Goal: Transaction & Acquisition: Obtain resource

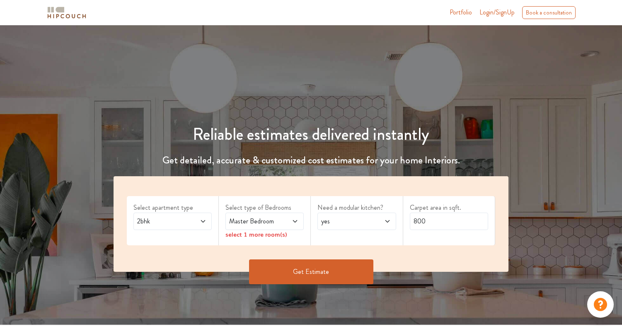
click at [203, 222] on icon at bounding box center [203, 221] width 4 height 2
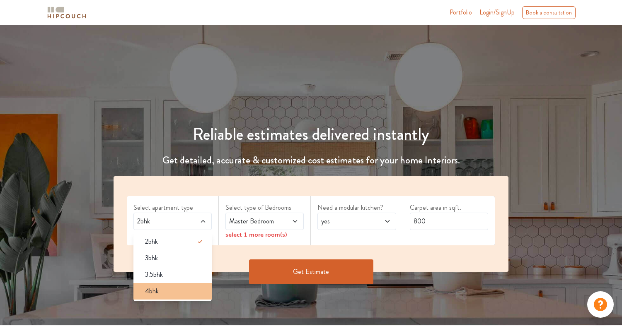
click at [183, 292] on div "4bhk" at bounding box center [174, 292] width 73 height 10
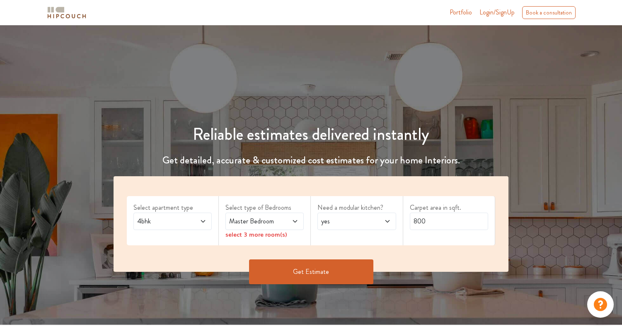
click at [275, 224] on span "Master Bedroom" at bounding box center [253, 222] width 53 height 10
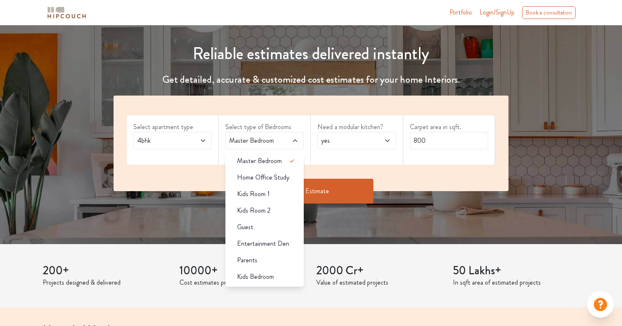
scroll to position [99, 0]
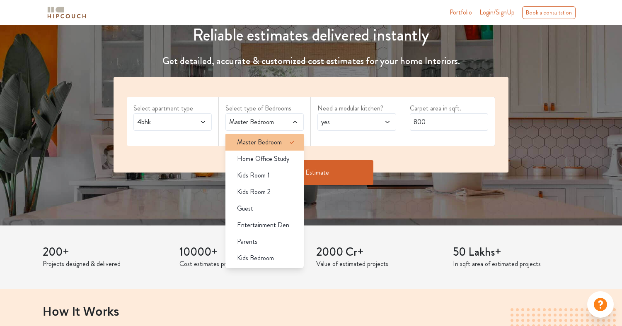
click at [271, 147] on span "Master Bedroom" at bounding box center [259, 142] width 45 height 10
click at [312, 137] on div "Need a modular kitchen? yes" at bounding box center [357, 121] width 92 height 49
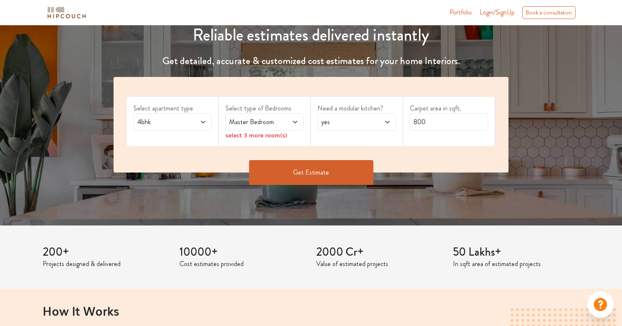
click at [297, 124] on icon at bounding box center [295, 122] width 7 height 7
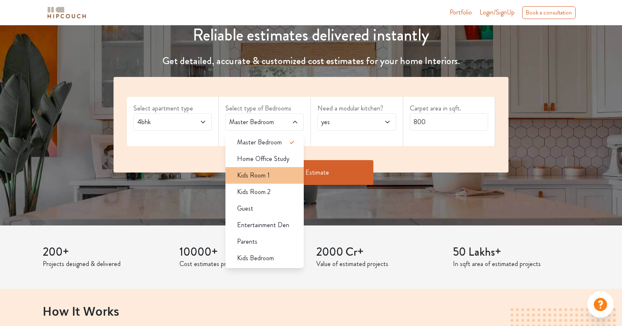
click at [287, 176] on div "Kids Room 1" at bounding box center [266, 176] width 73 height 10
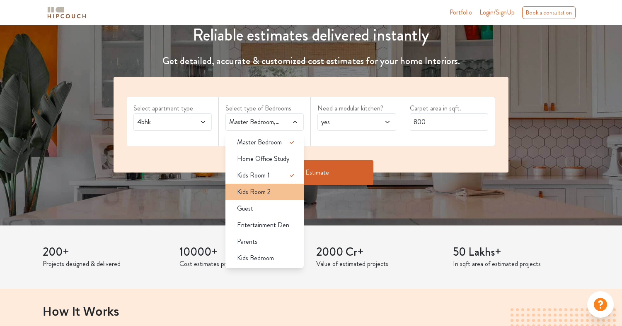
click at [289, 191] on div "Kids Room 2" at bounding box center [266, 192] width 73 height 10
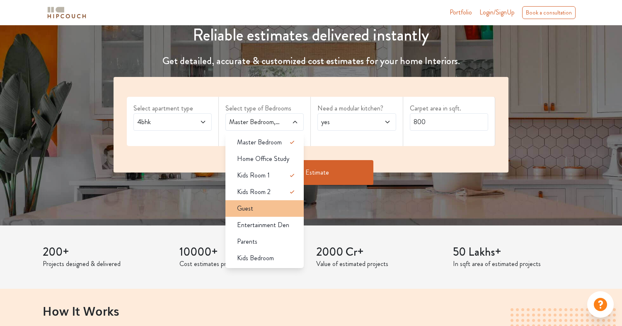
click at [287, 206] on div "Guest" at bounding box center [266, 209] width 73 height 10
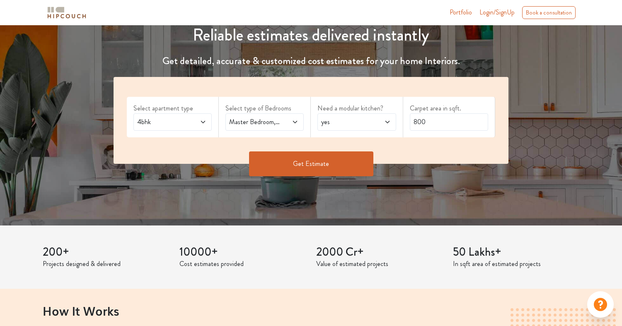
click at [298, 123] on icon at bounding box center [295, 122] width 7 height 7
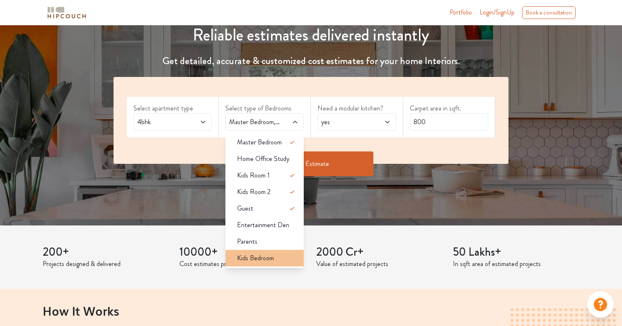
click at [265, 259] on span "Kids Bedroom" at bounding box center [255, 258] width 37 height 10
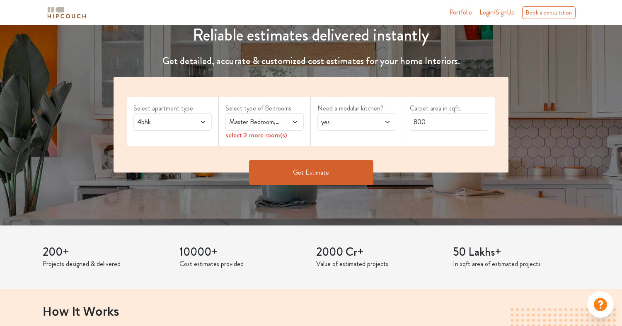
click at [281, 123] on span at bounding box center [290, 122] width 18 height 10
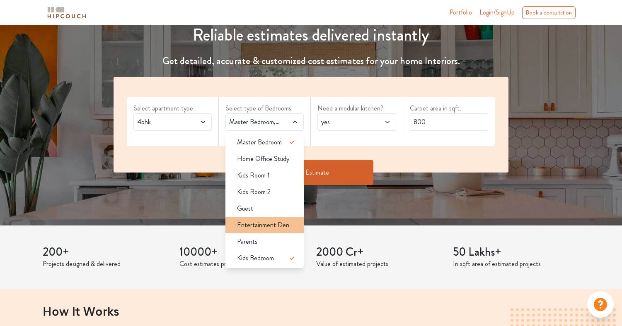
click at [288, 228] on div "Entertainment Den" at bounding box center [266, 225] width 73 height 10
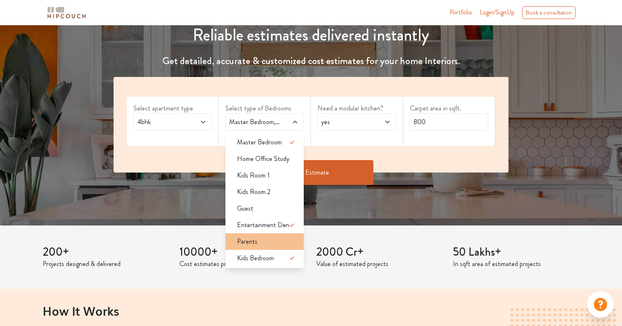
click at [269, 242] on div "Parents" at bounding box center [266, 242] width 73 height 10
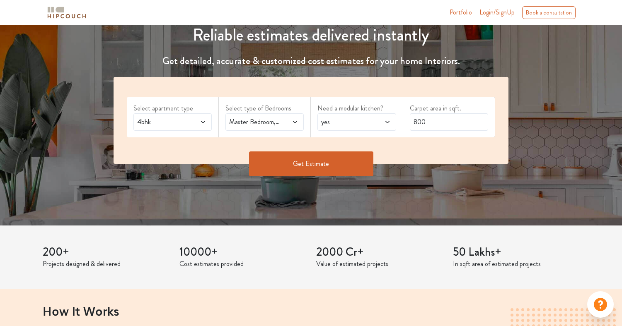
click at [366, 126] on span "yes" at bounding box center [345, 122] width 53 height 10
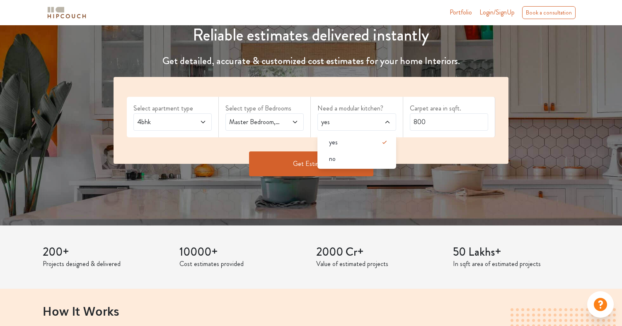
click at [366, 126] on span "yes" at bounding box center [345, 122] width 53 height 10
click at [430, 123] on input "800" at bounding box center [449, 121] width 78 height 17
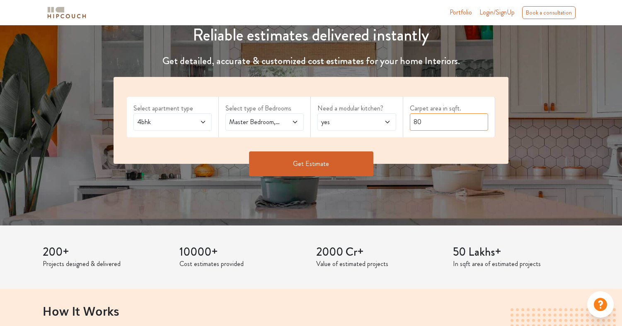
type input "8"
type input "7000"
click at [344, 163] on button "Get Estimate" at bounding box center [311, 164] width 124 height 25
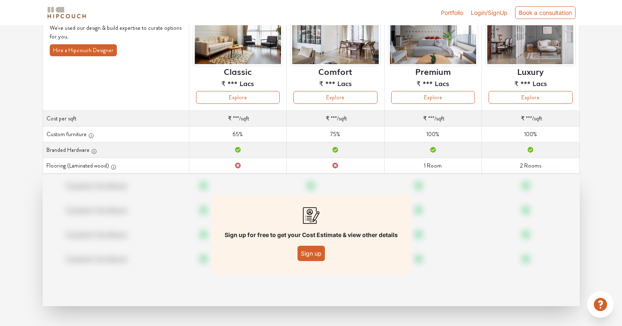
scroll to position [81, 0]
click at [309, 254] on button "Sign up" at bounding box center [310, 253] width 27 height 15
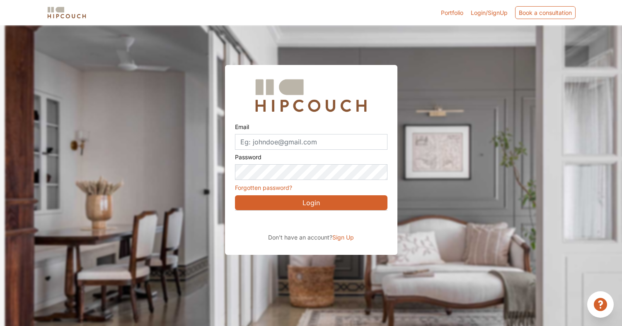
click at [305, 223] on div "Sign in with Google. Opens in new tab" at bounding box center [311, 222] width 152 height 18
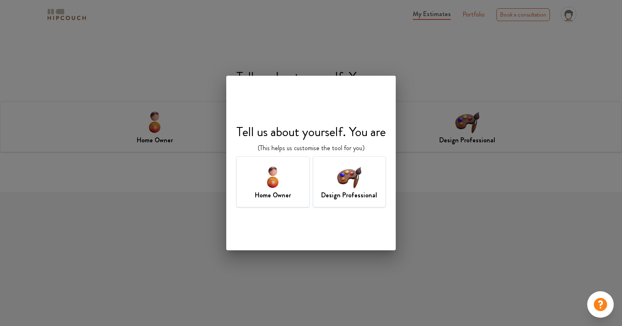
click at [289, 192] on h7 "Home Owner" at bounding box center [273, 196] width 36 height 10
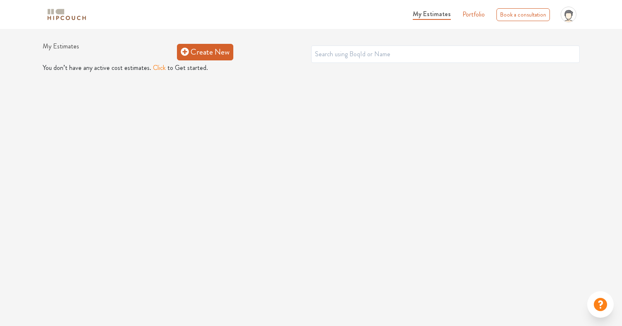
click at [224, 54] on link "Create New" at bounding box center [205, 52] width 56 height 17
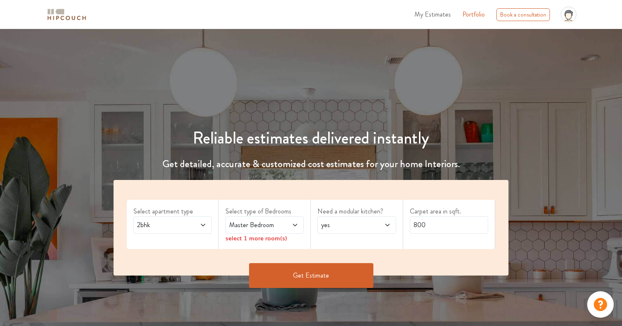
click at [207, 222] on div "2bhk" at bounding box center [172, 225] width 78 height 17
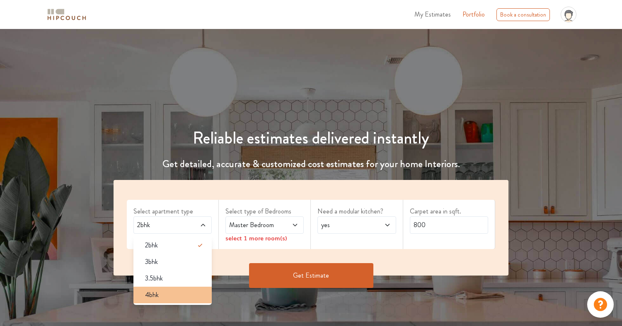
click at [187, 287] on li "4bhk" at bounding box center [172, 295] width 78 height 17
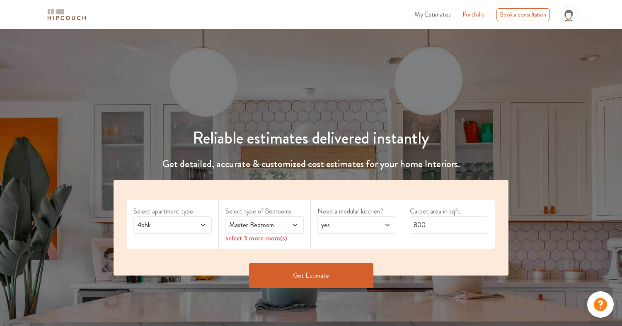
click at [289, 221] on span at bounding box center [290, 225] width 18 height 10
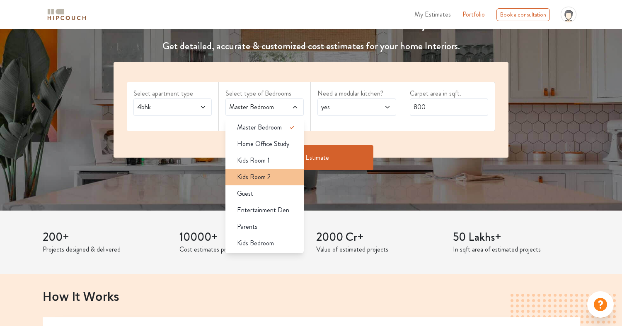
scroll to position [119, 0]
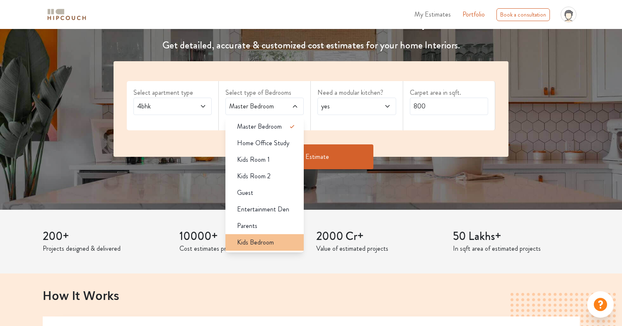
click at [270, 247] on span "Kids Bedroom" at bounding box center [255, 243] width 37 height 10
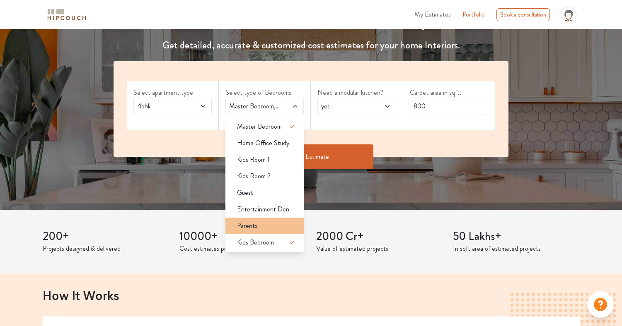
click at [272, 229] on div "Parents" at bounding box center [266, 226] width 73 height 10
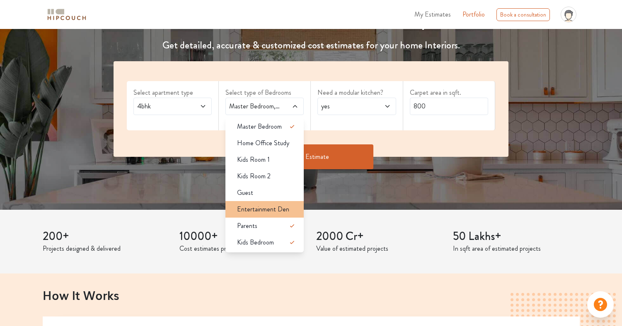
click at [272, 213] on span "Entertainment Den" at bounding box center [263, 210] width 52 height 10
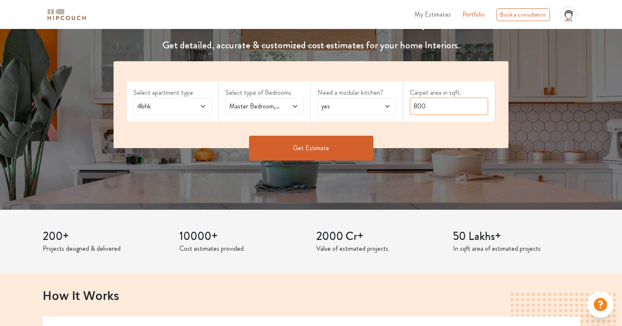
click at [432, 104] on input "800" at bounding box center [449, 106] width 78 height 17
type input "8"
type input "7000"
click at [360, 138] on button "Get Estimate" at bounding box center [311, 148] width 124 height 25
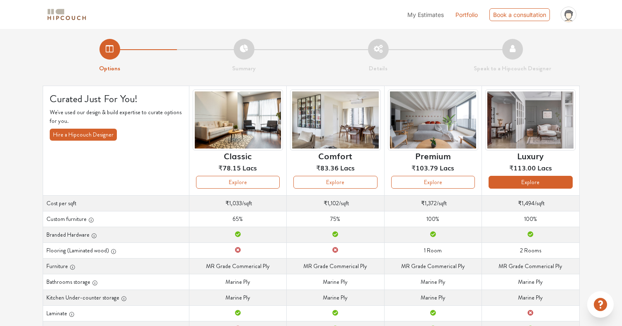
click at [527, 186] on button "Explore" at bounding box center [530, 182] width 84 height 13
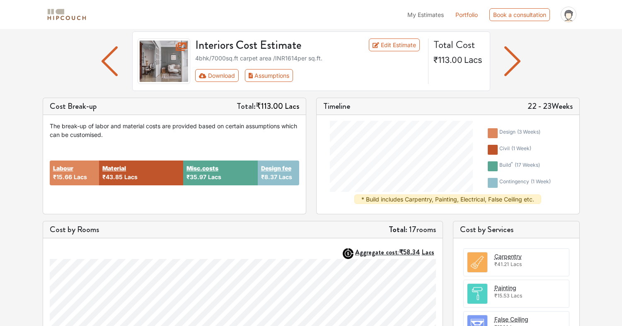
scroll to position [54, 0]
click at [518, 61] on img "button" at bounding box center [512, 62] width 16 height 30
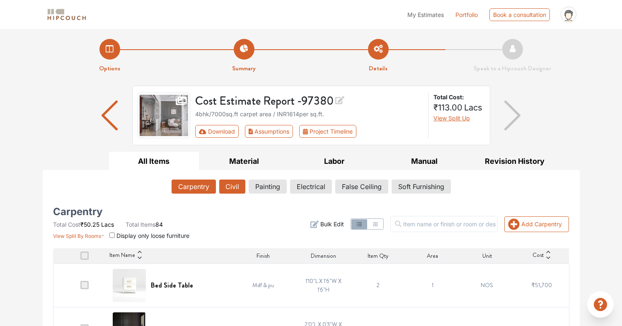
click at [232, 190] on button "Civil" at bounding box center [232, 187] width 26 height 14
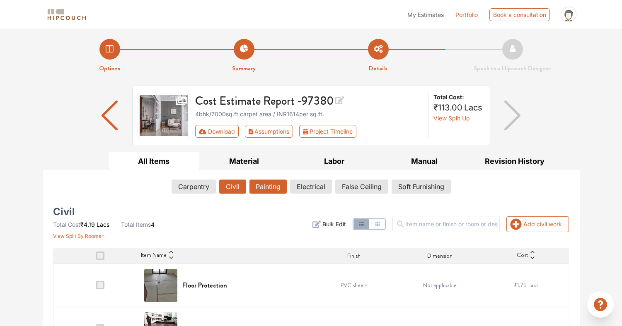
click at [270, 182] on button "Painting" at bounding box center [267, 187] width 37 height 14
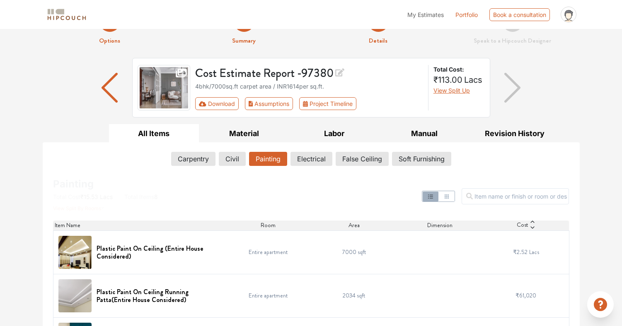
scroll to position [19, 0]
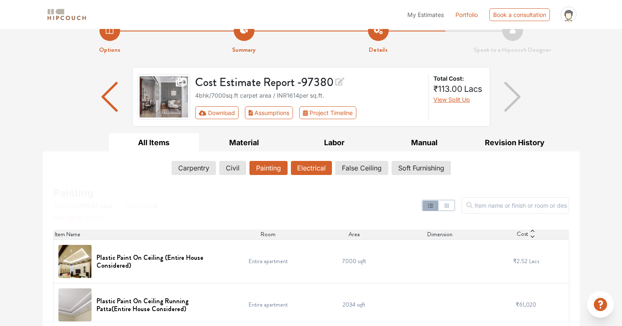
click at [320, 167] on button "Electrical" at bounding box center [311, 168] width 41 height 14
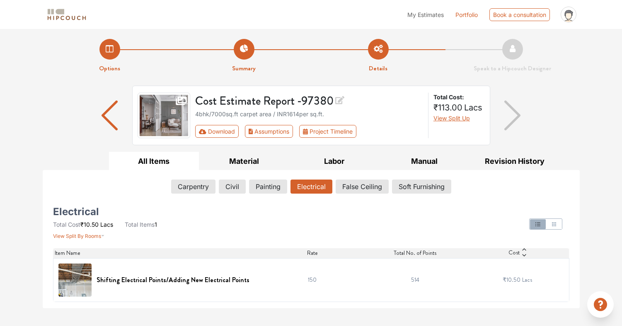
scroll to position [0, 0]
click at [362, 188] on button "False Ceiling" at bounding box center [362, 187] width 52 height 14
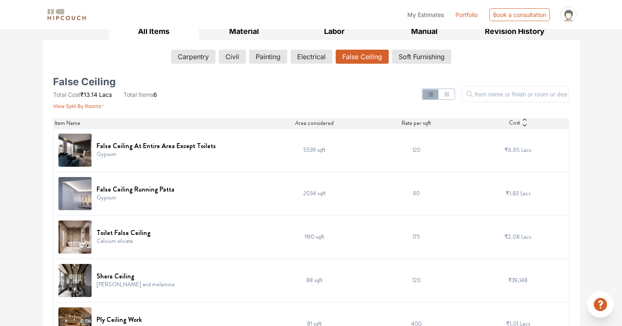
scroll to position [120, 0]
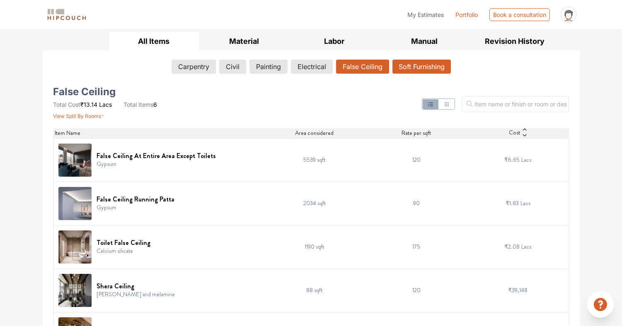
click at [439, 69] on button "Soft Furnishing" at bounding box center [421, 67] width 58 height 14
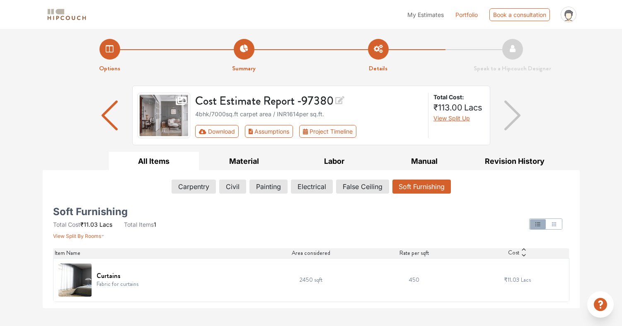
scroll to position [0, 0]
click at [251, 160] on button "Material" at bounding box center [244, 161] width 90 height 19
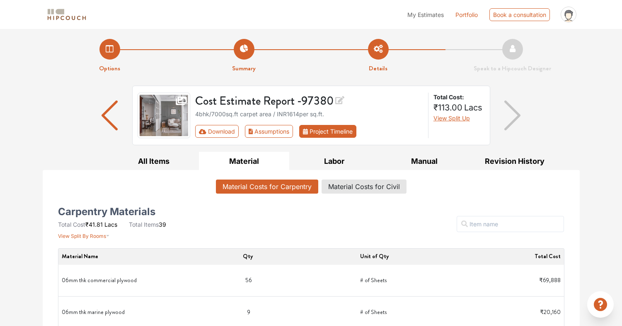
click at [343, 134] on button "Project Timeline" at bounding box center [327, 131] width 57 height 13
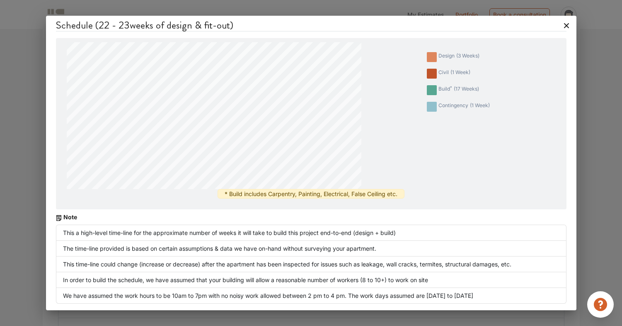
scroll to position [809, 0]
click at [569, 26] on icon at bounding box center [566, 25] width 13 height 13
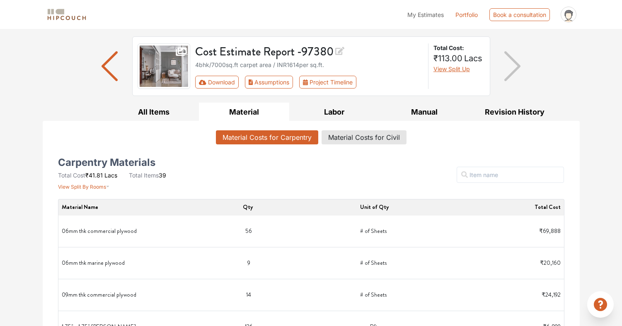
scroll to position [48, 0]
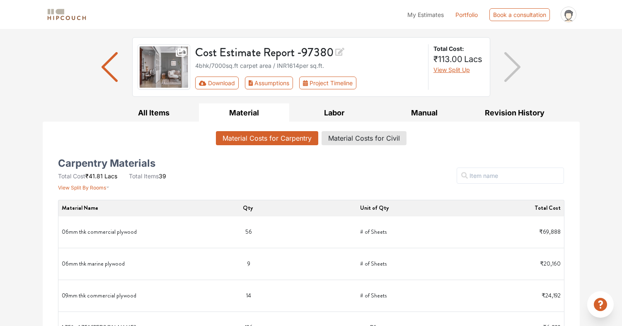
click at [514, 65] on img "button" at bounding box center [512, 67] width 16 height 30
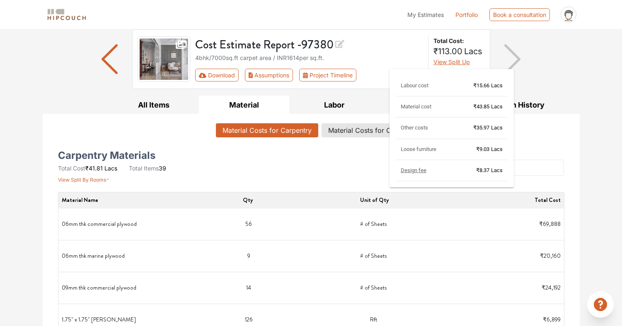
scroll to position [49, 0]
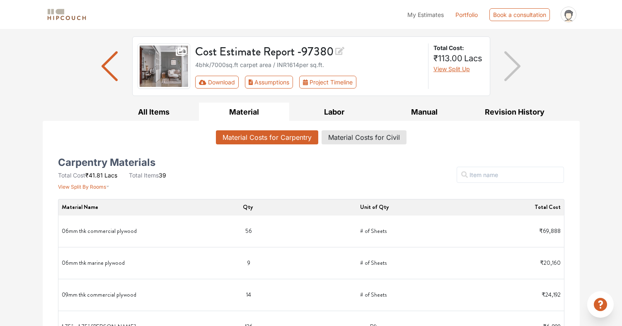
click at [551, 150] on div "Material Costs for Carpentry Material Costs for Civil" at bounding box center [311, 139] width 516 height 24
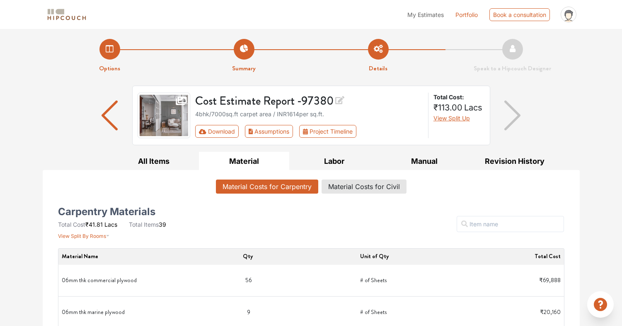
scroll to position [0, 0]
click at [518, 119] on img "button" at bounding box center [512, 116] width 16 height 30
click at [518, 115] on img "button" at bounding box center [512, 116] width 16 height 30
click at [519, 46] on li "Speak to a Hipcouch Designer" at bounding box center [512, 56] width 134 height 34
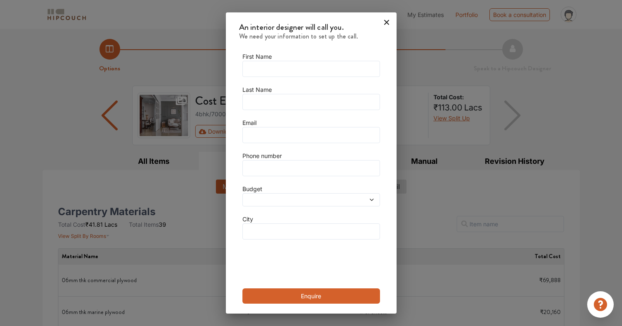
click at [388, 22] on icon at bounding box center [386, 22] width 13 height 13
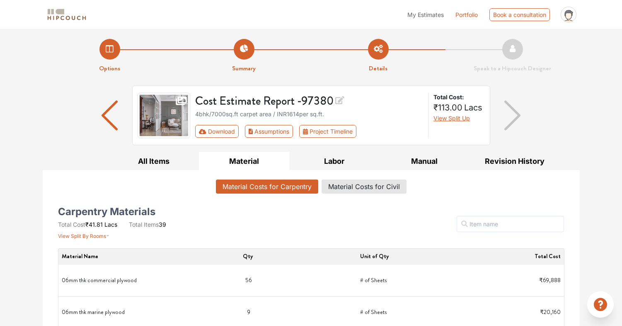
click at [180, 103] on icon at bounding box center [181, 100] width 11 height 9
click at [166, 112] on img at bounding box center [163, 116] width 53 height 46
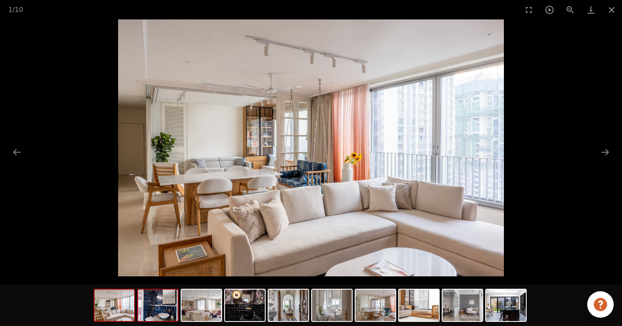
click at [158, 315] on img at bounding box center [158, 305] width 40 height 31
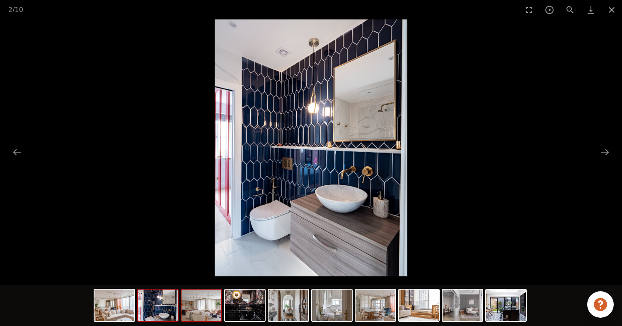
click at [194, 311] on img at bounding box center [201, 305] width 40 height 31
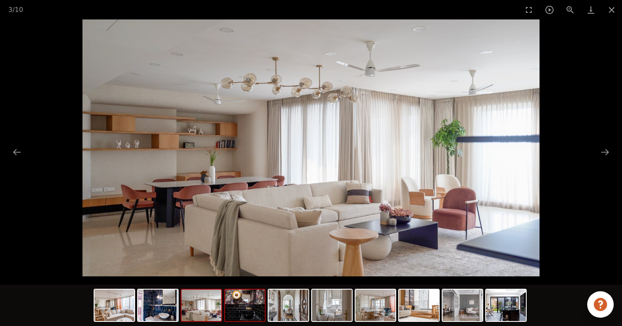
click at [248, 314] on img at bounding box center [245, 305] width 40 height 31
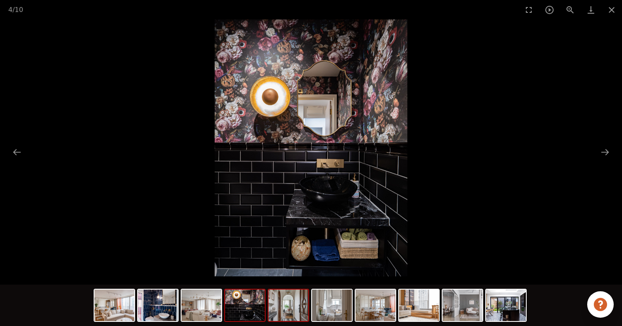
click at [288, 314] on img at bounding box center [288, 305] width 40 height 31
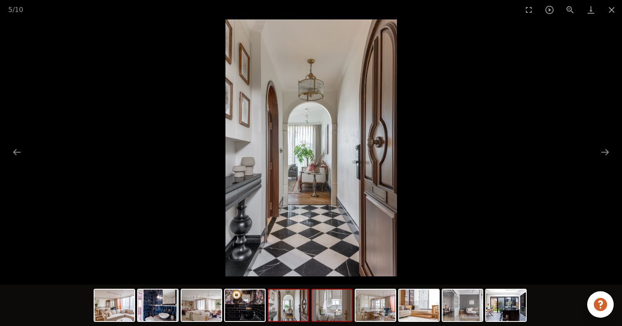
click at [321, 313] on img at bounding box center [332, 305] width 40 height 31
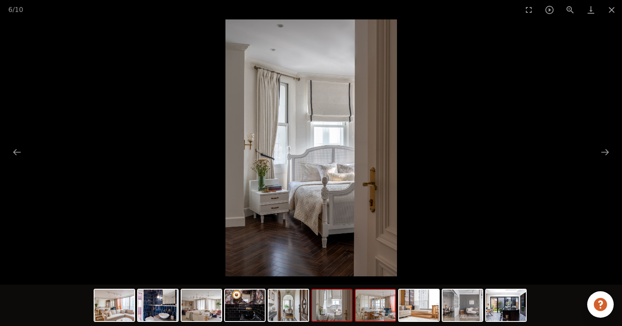
click at [367, 310] on img at bounding box center [375, 305] width 40 height 31
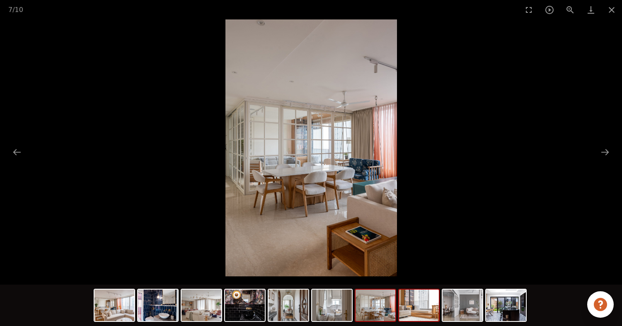
click at [418, 314] on img at bounding box center [419, 305] width 40 height 31
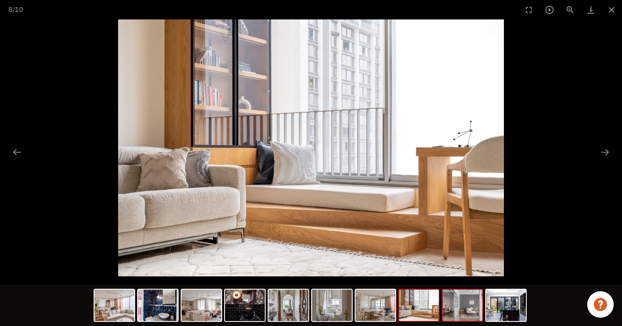
click at [467, 308] on img at bounding box center [462, 305] width 40 height 31
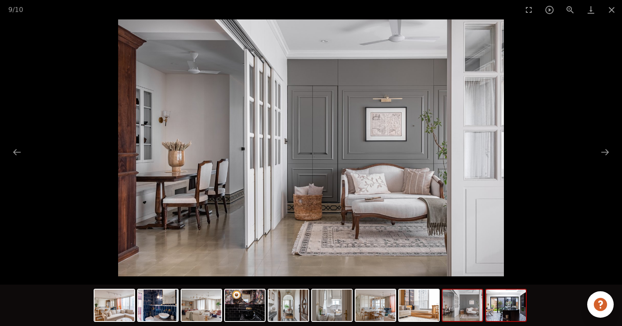
click at [507, 311] on img at bounding box center [506, 305] width 40 height 31
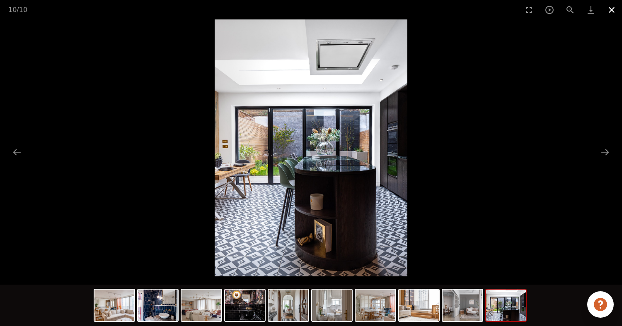
click at [610, 11] on button "Close gallery" at bounding box center [611, 9] width 21 height 19
